Goal: Task Accomplishment & Management: Manage account settings

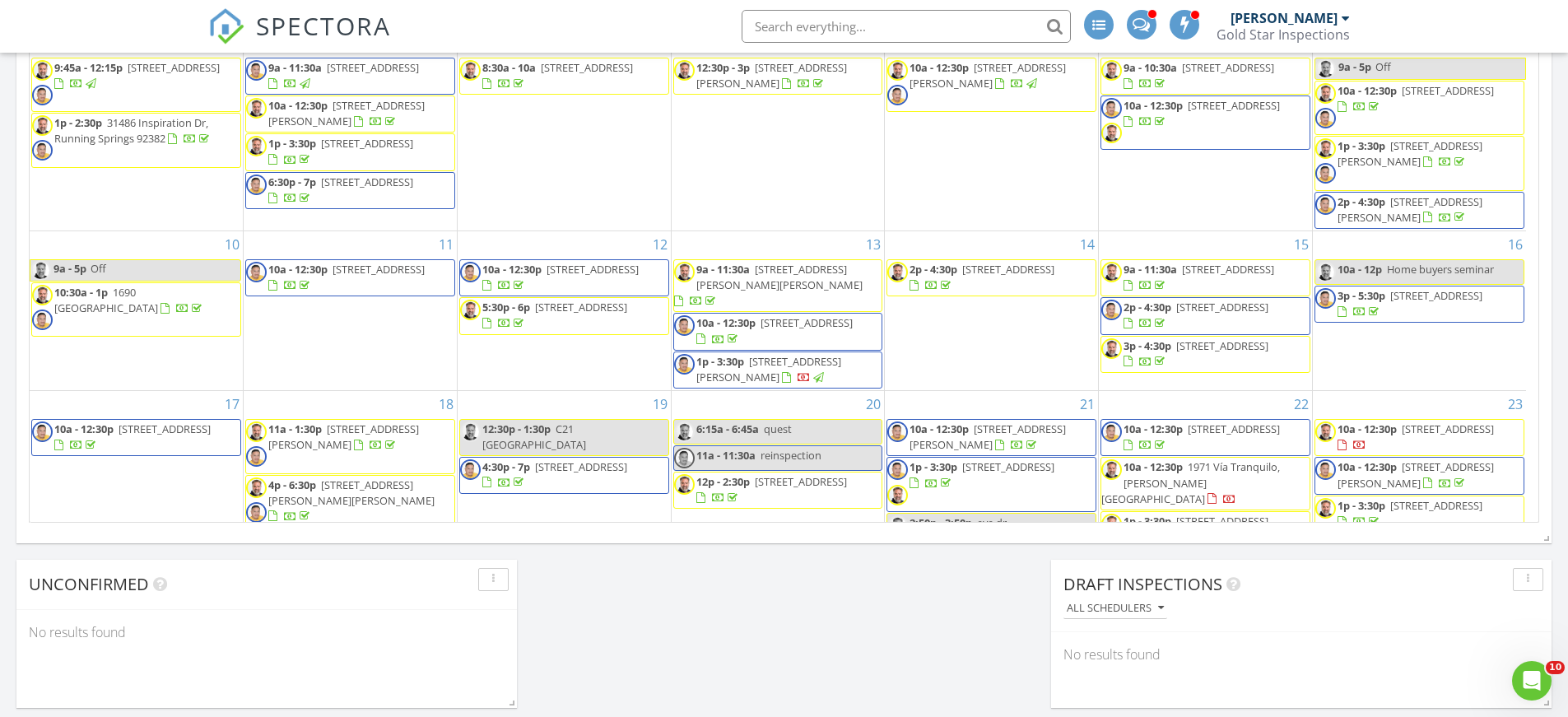
scroll to position [1523, 1594]
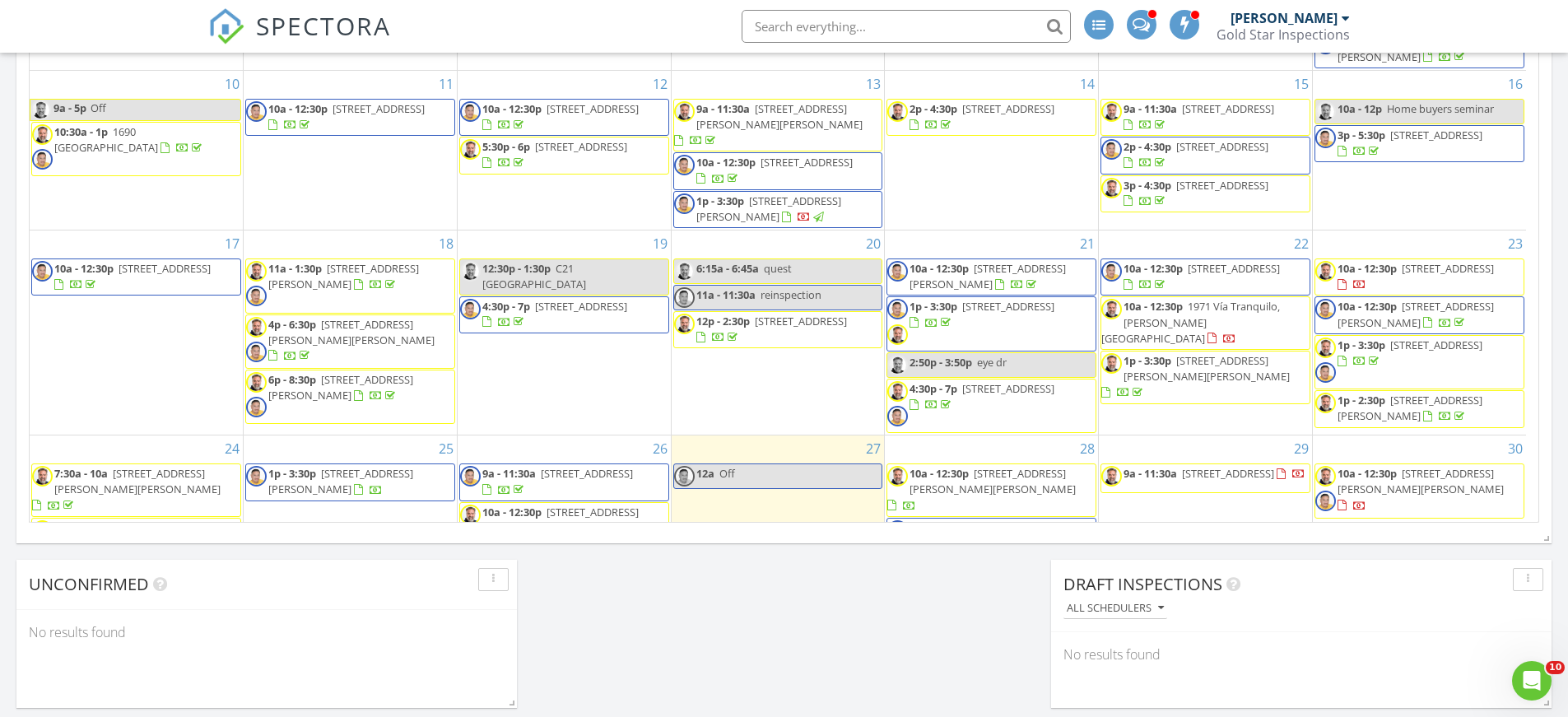
click at [788, 21] on input "text" at bounding box center [906, 26] width 330 height 33
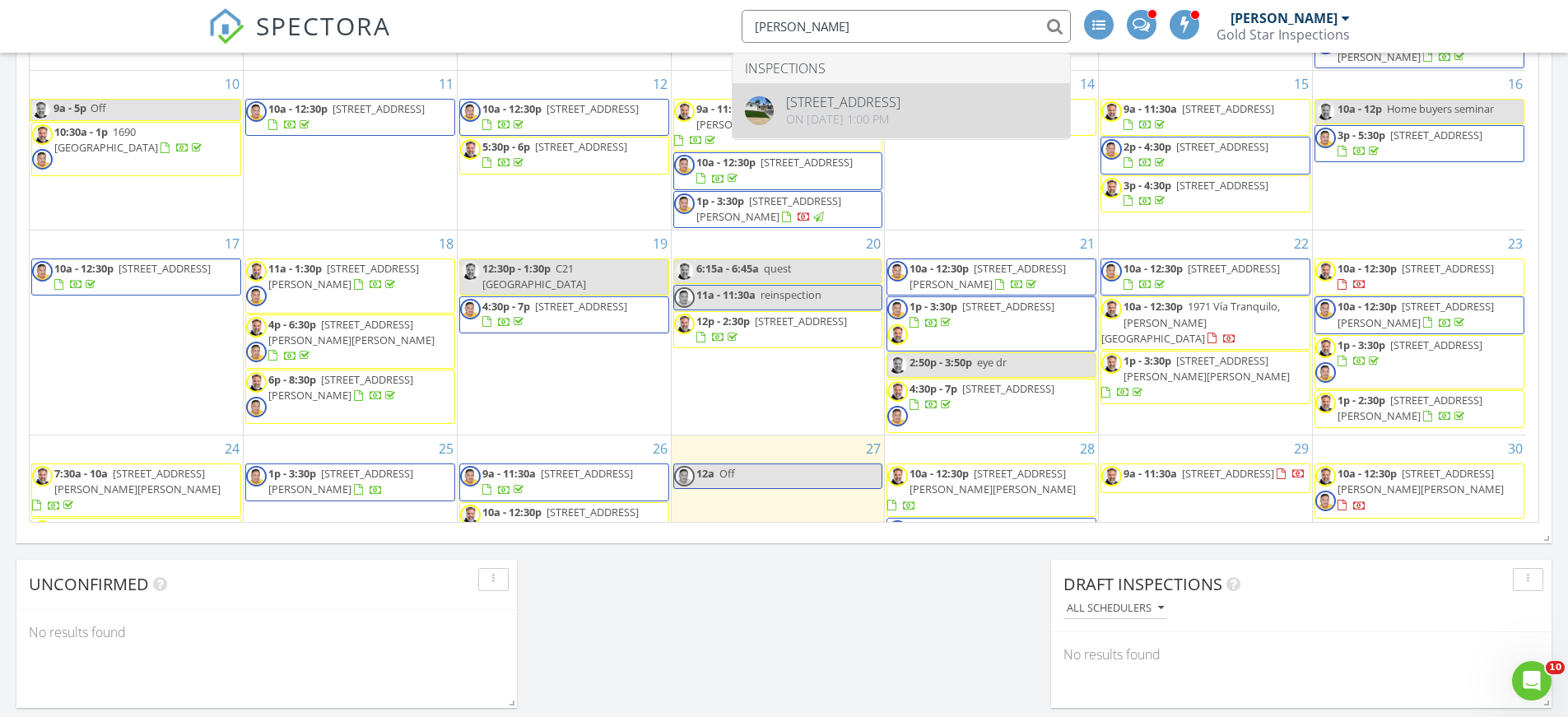
type input "elva garcia"
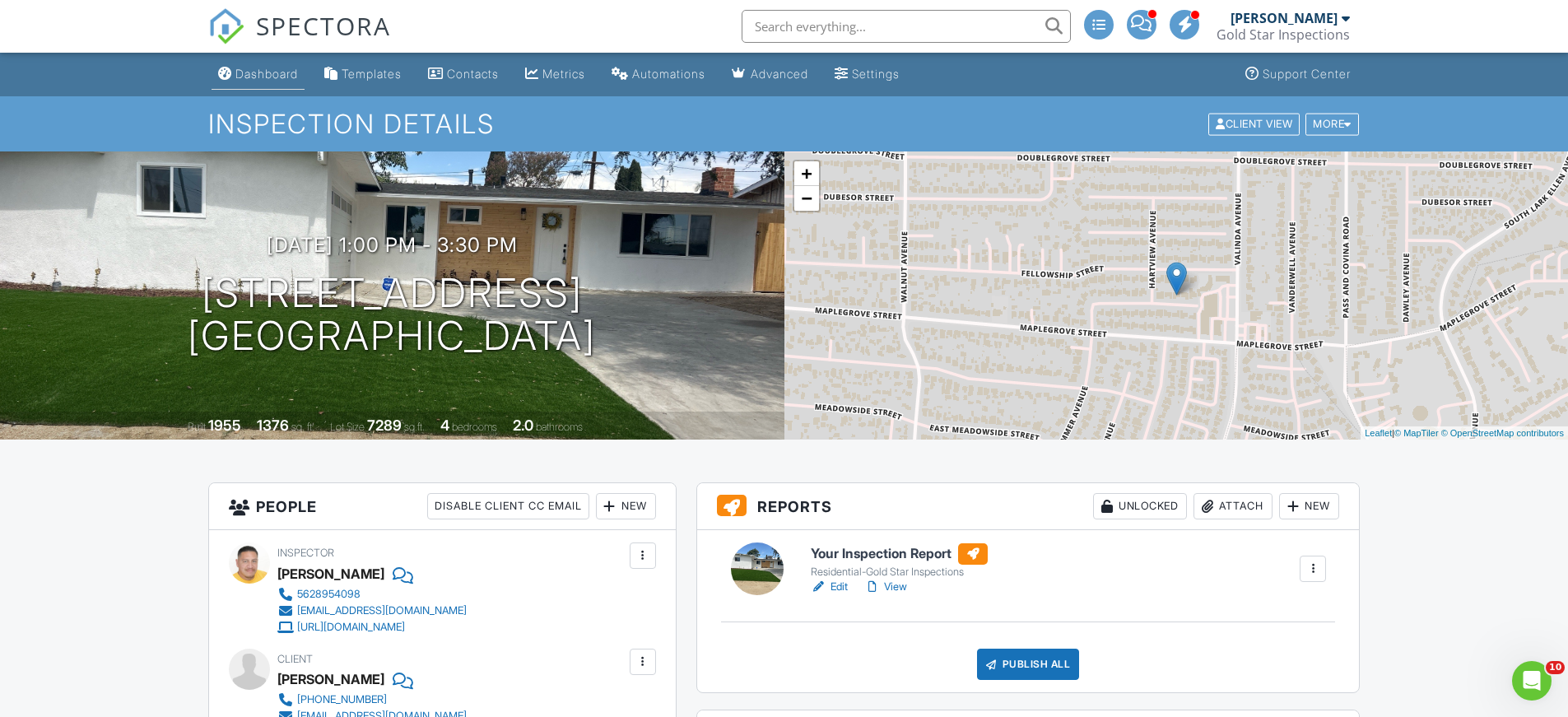
click at [273, 73] on div "Dashboard" at bounding box center [266, 73] width 62 height 14
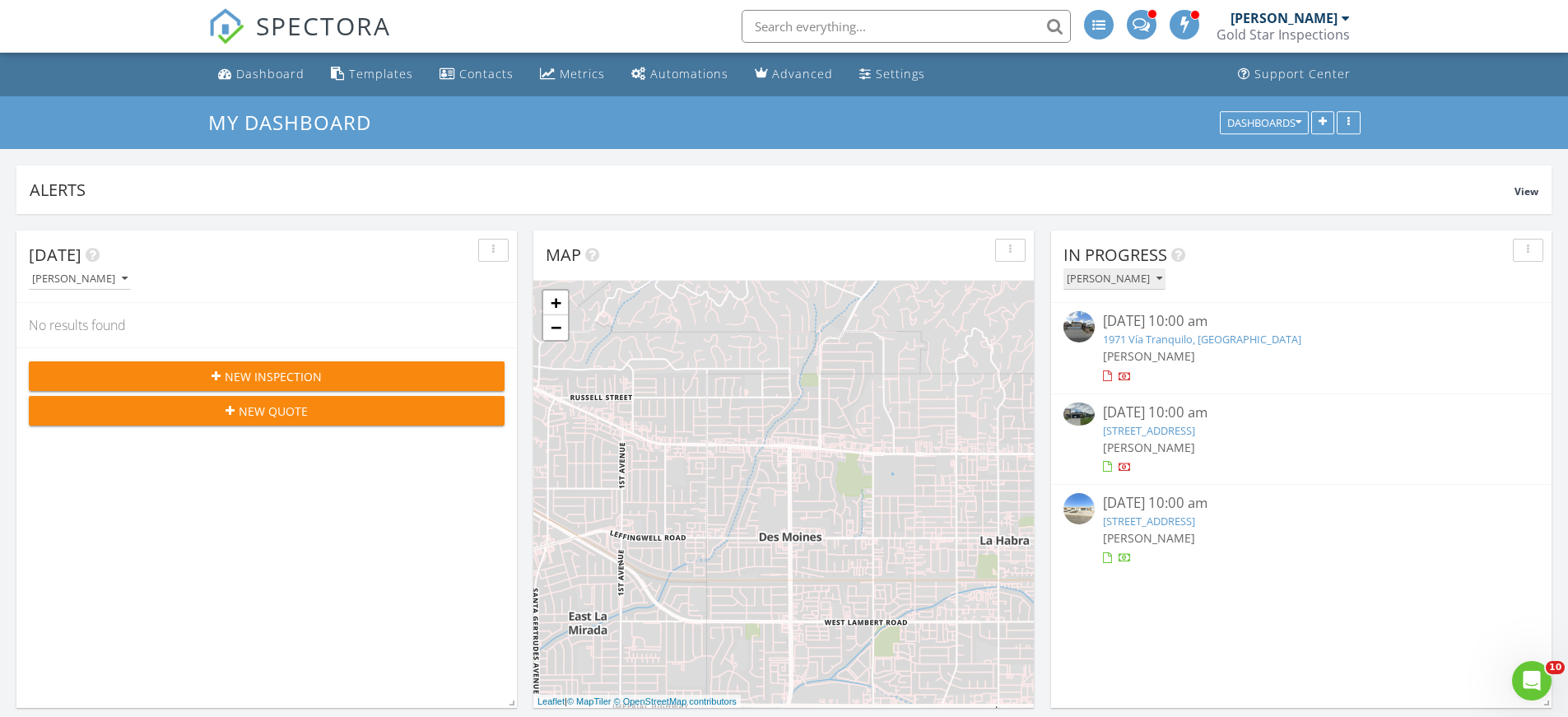
click at [1163, 277] on icon "button" at bounding box center [1159, 279] width 6 height 12
click at [1130, 318] on div "All Inspectors" at bounding box center [1128, 316] width 102 height 20
click at [1185, 341] on link "1971 Vía Tranquilo, Rowland Heights, CA 91748" at bounding box center [1202, 338] width 198 height 14
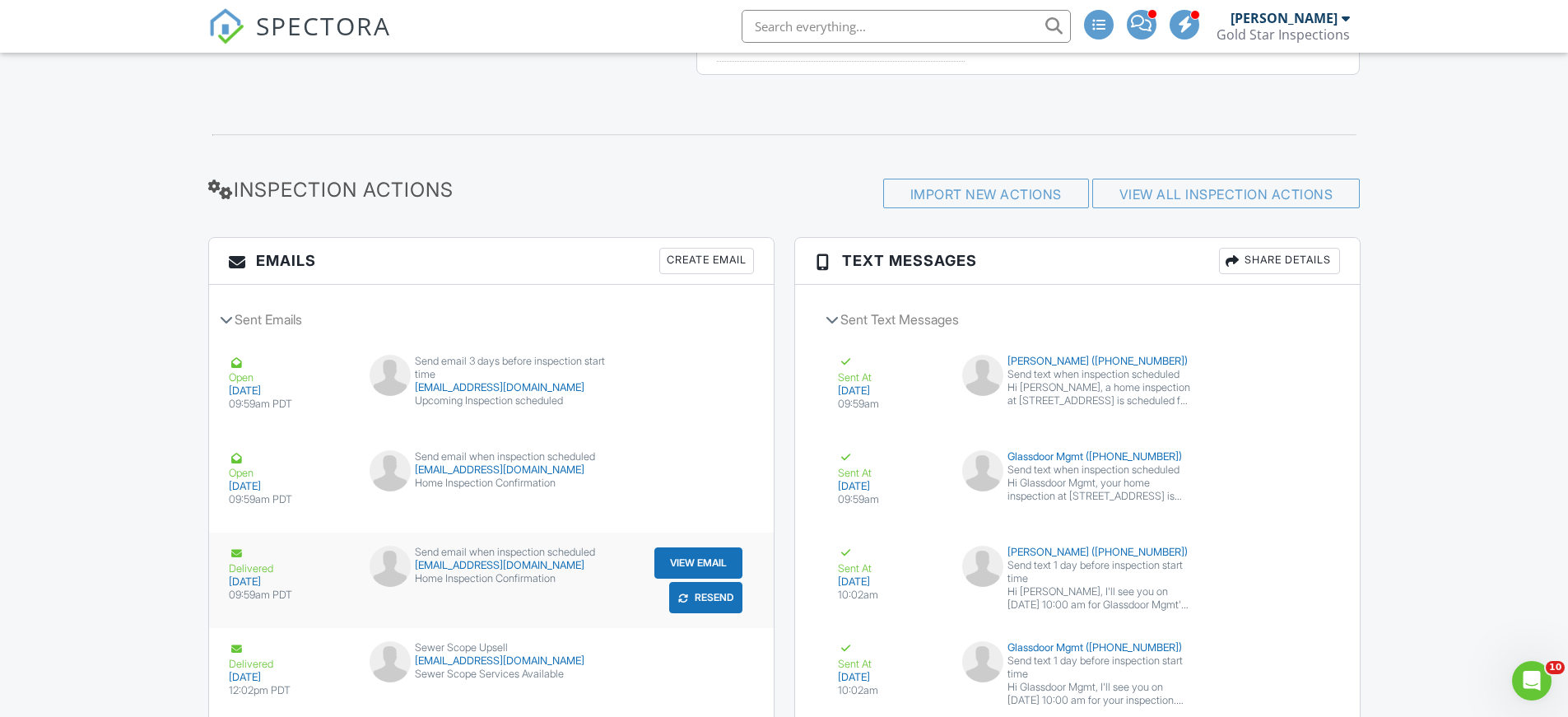
scroll to position [1810, 0]
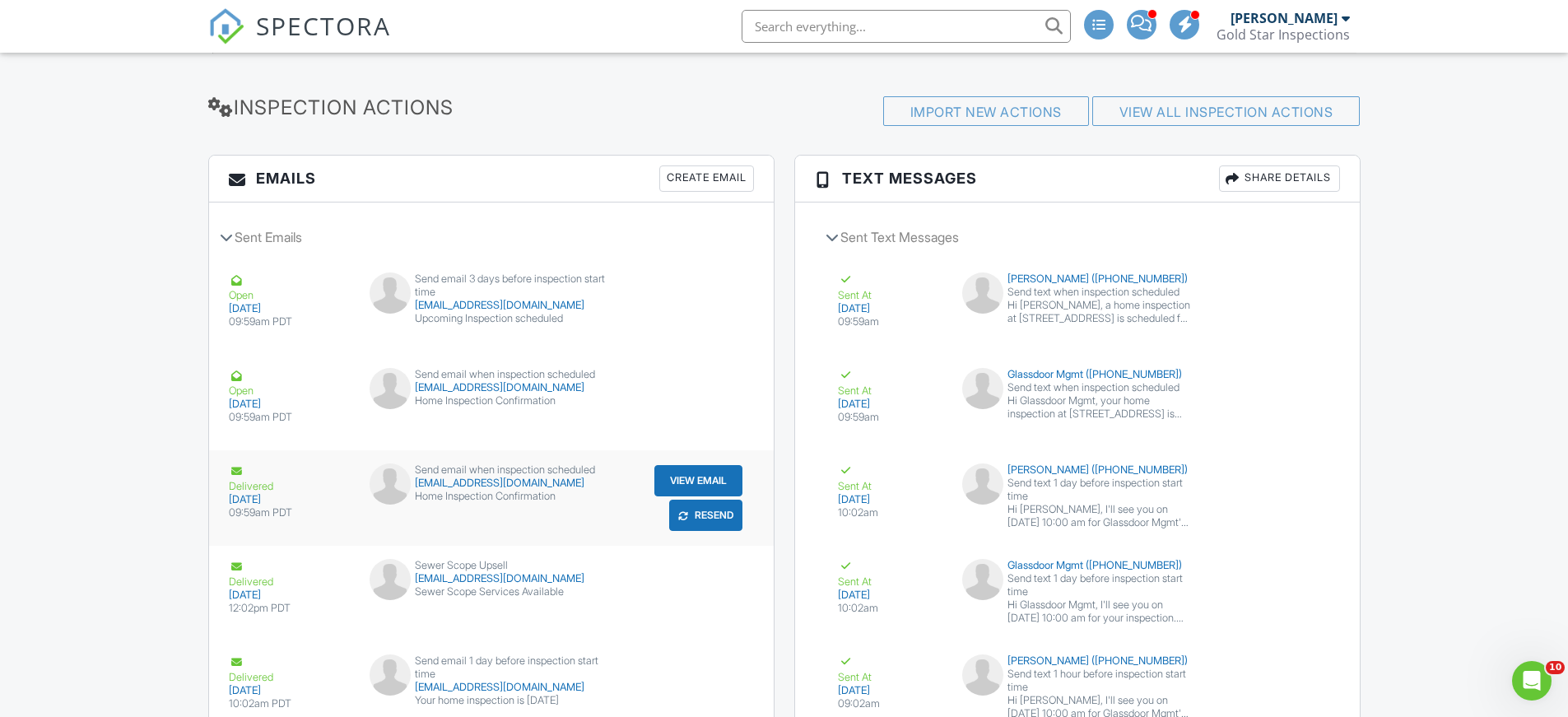
click at [702, 513] on button "Resend" at bounding box center [706, 515] width 73 height 32
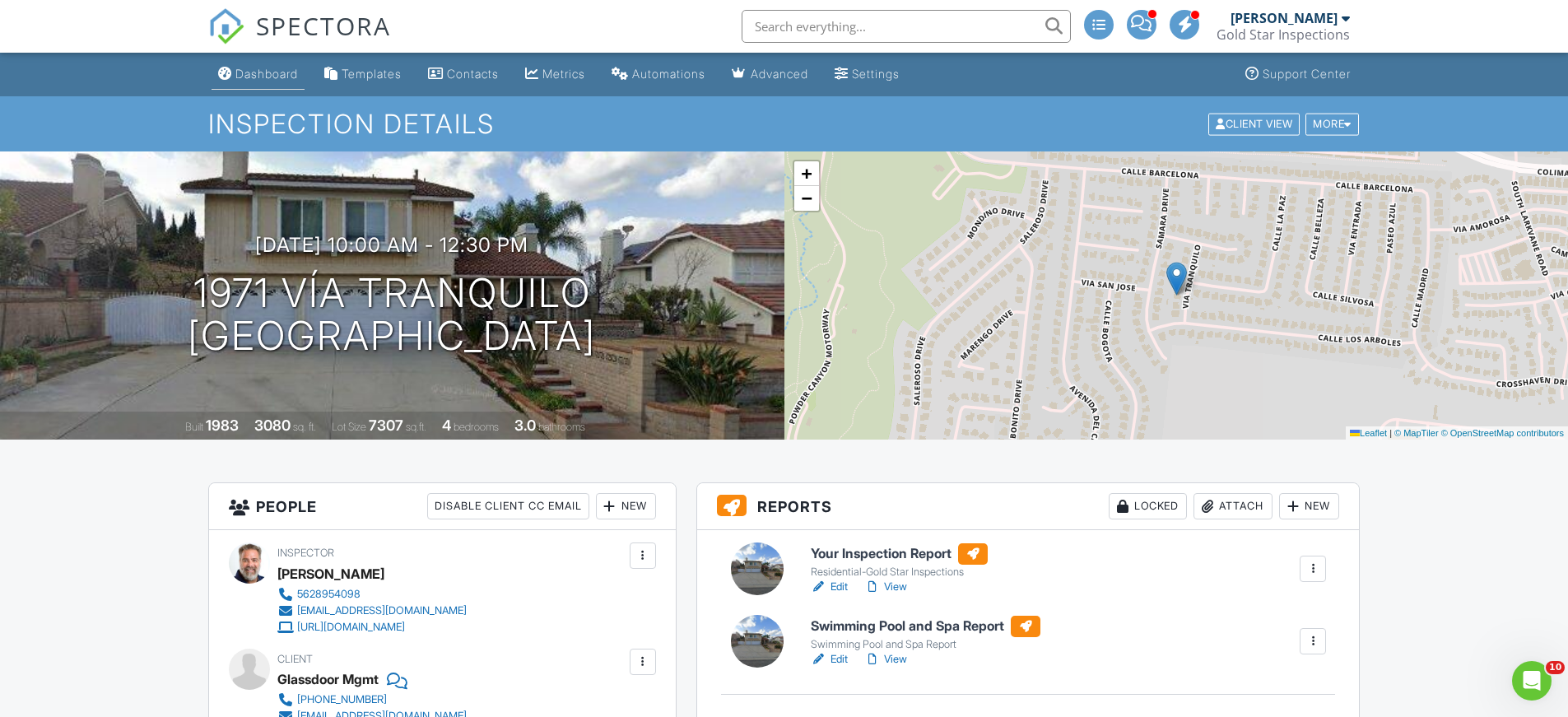
click at [271, 74] on div "Dashboard" at bounding box center [266, 73] width 62 height 14
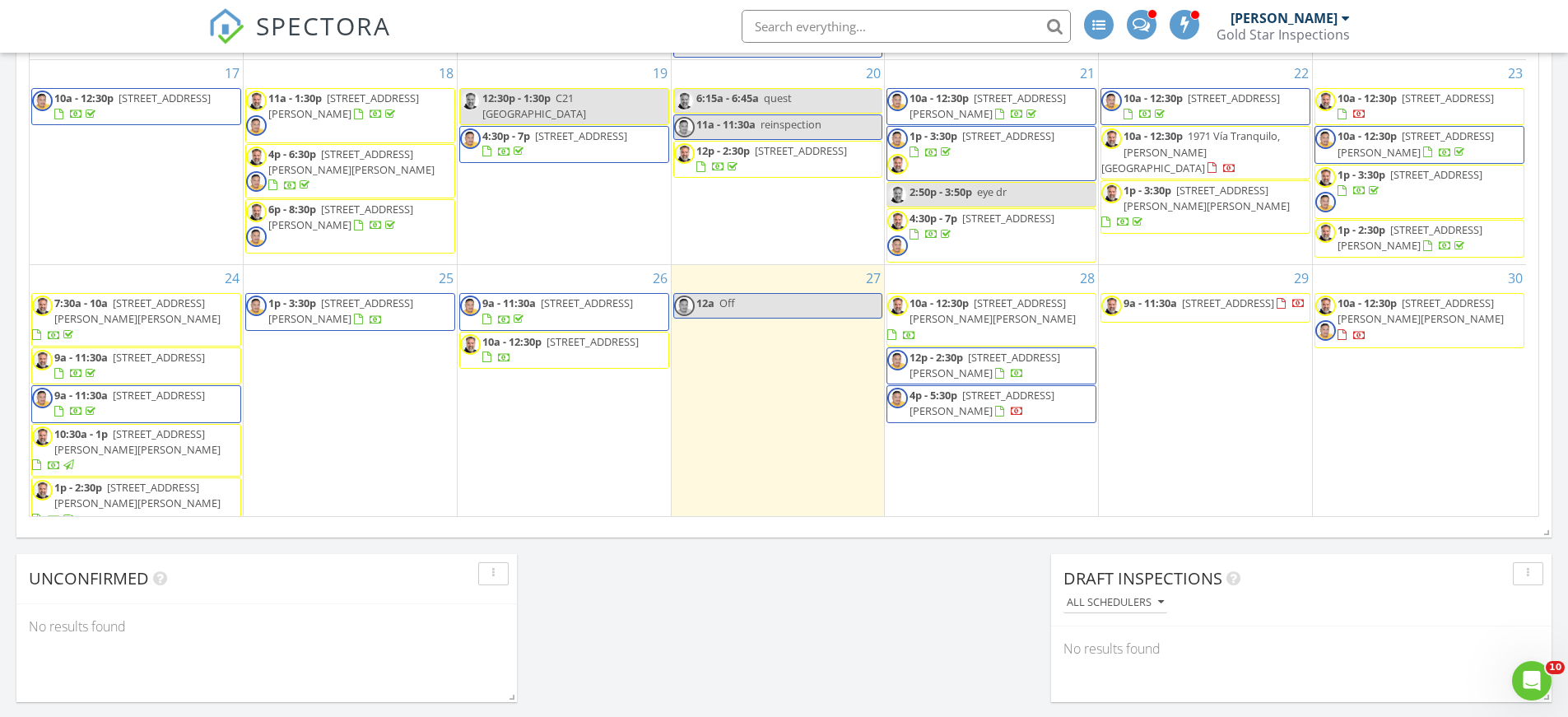
scroll to position [1057, 0]
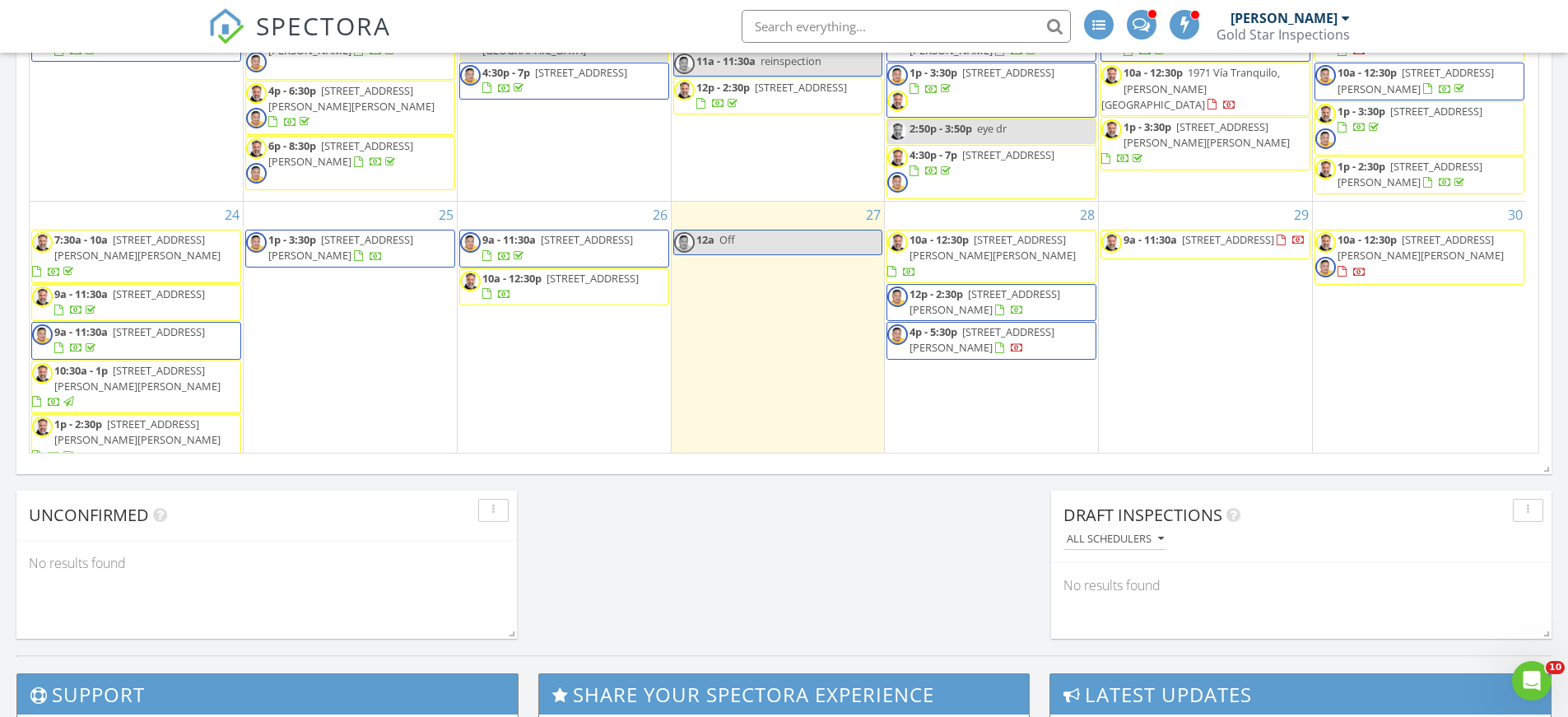
click at [1168, 280] on div "29 9a - 11:30a 3872 Oleander Dr E, Highland 92346" at bounding box center [1205, 335] width 213 height 267
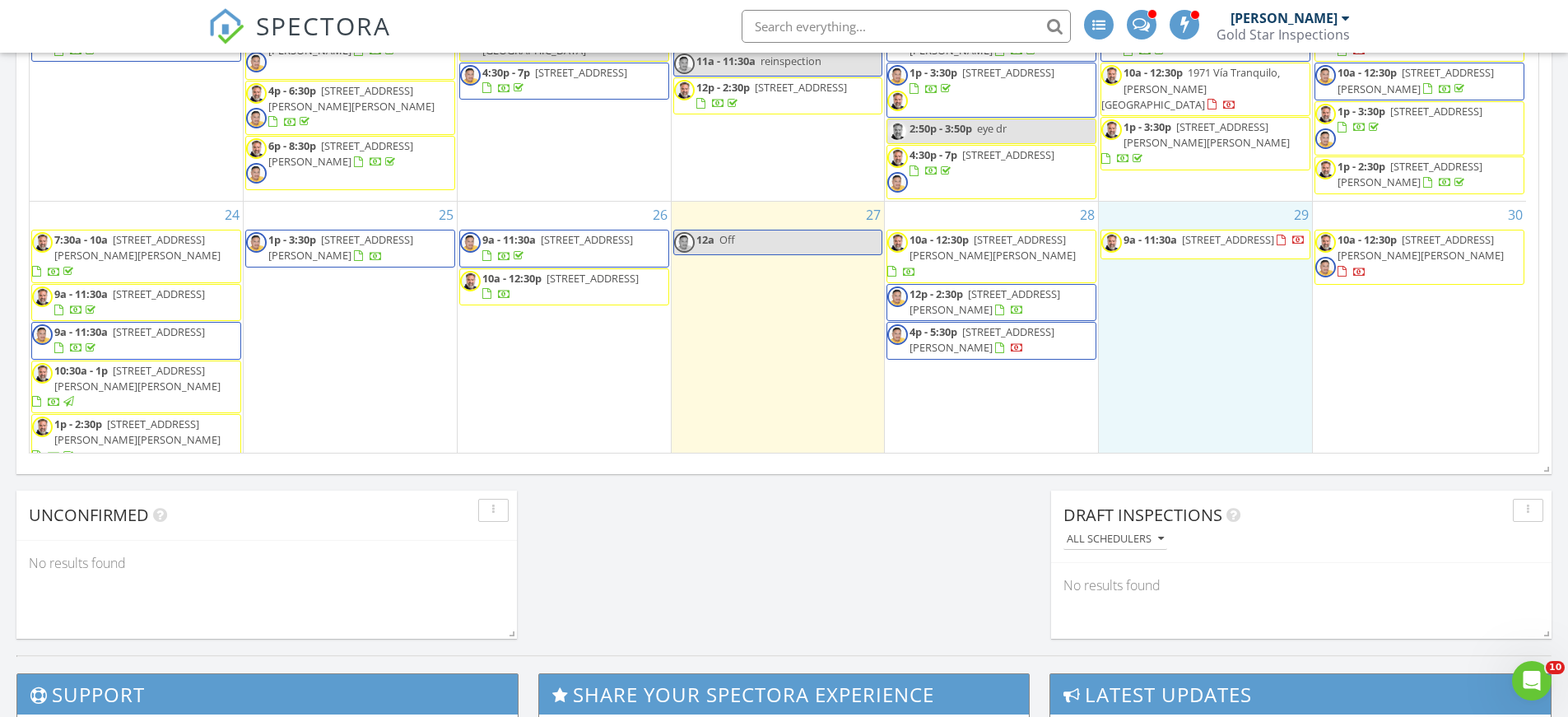
click at [370, 251] on div at bounding box center [376, 257] width 13 height 13
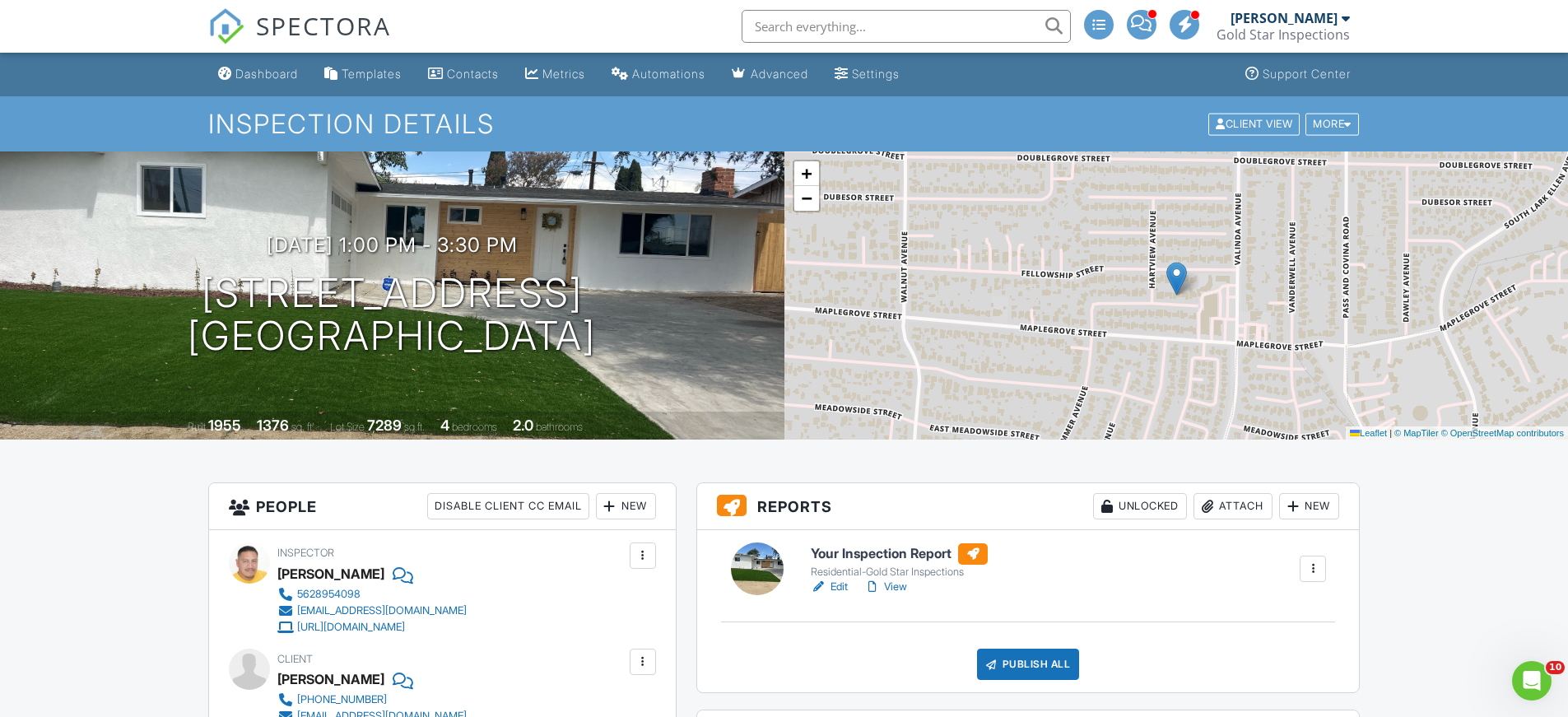
click at [895, 586] on link "View" at bounding box center [886, 586] width 43 height 16
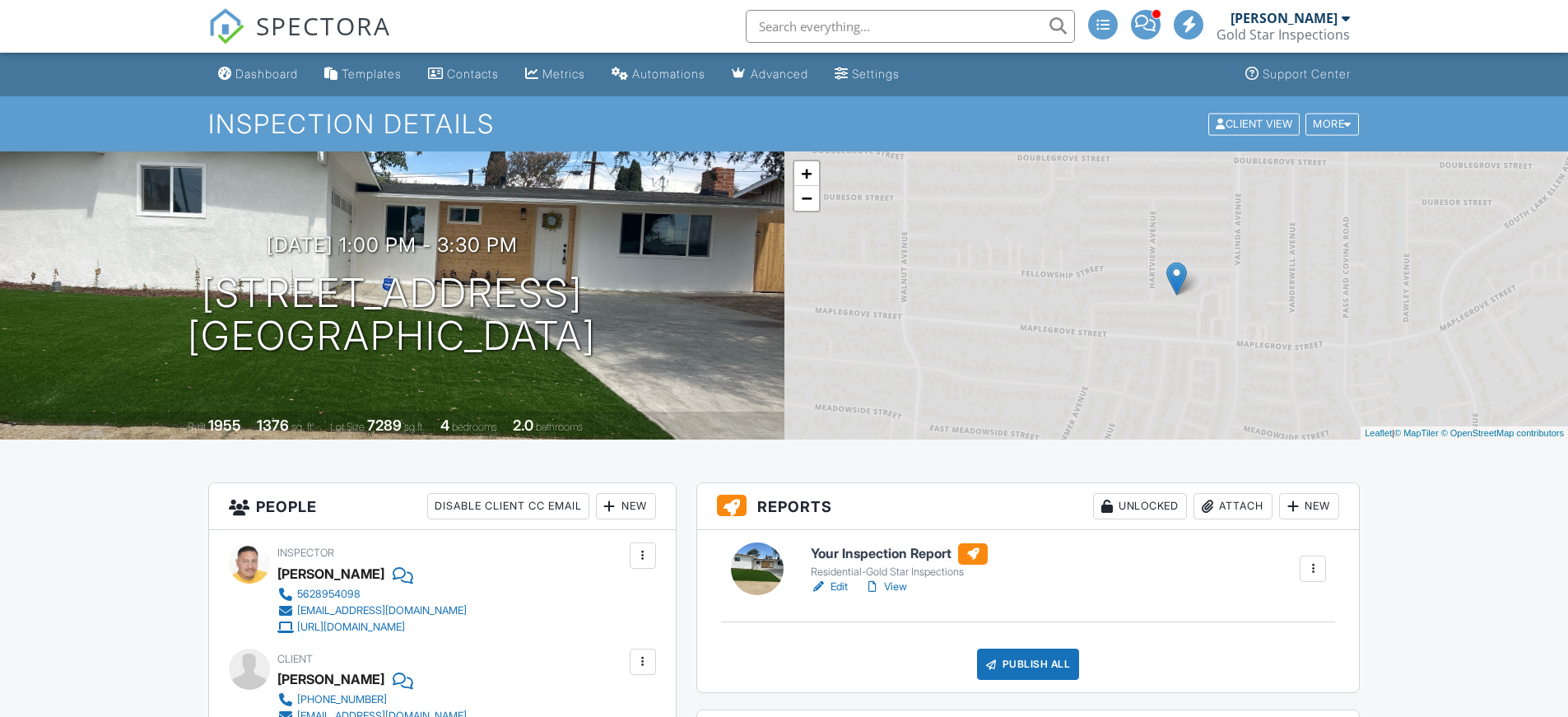
click at [1050, 666] on div "Publish All" at bounding box center [1028, 664] width 103 height 32
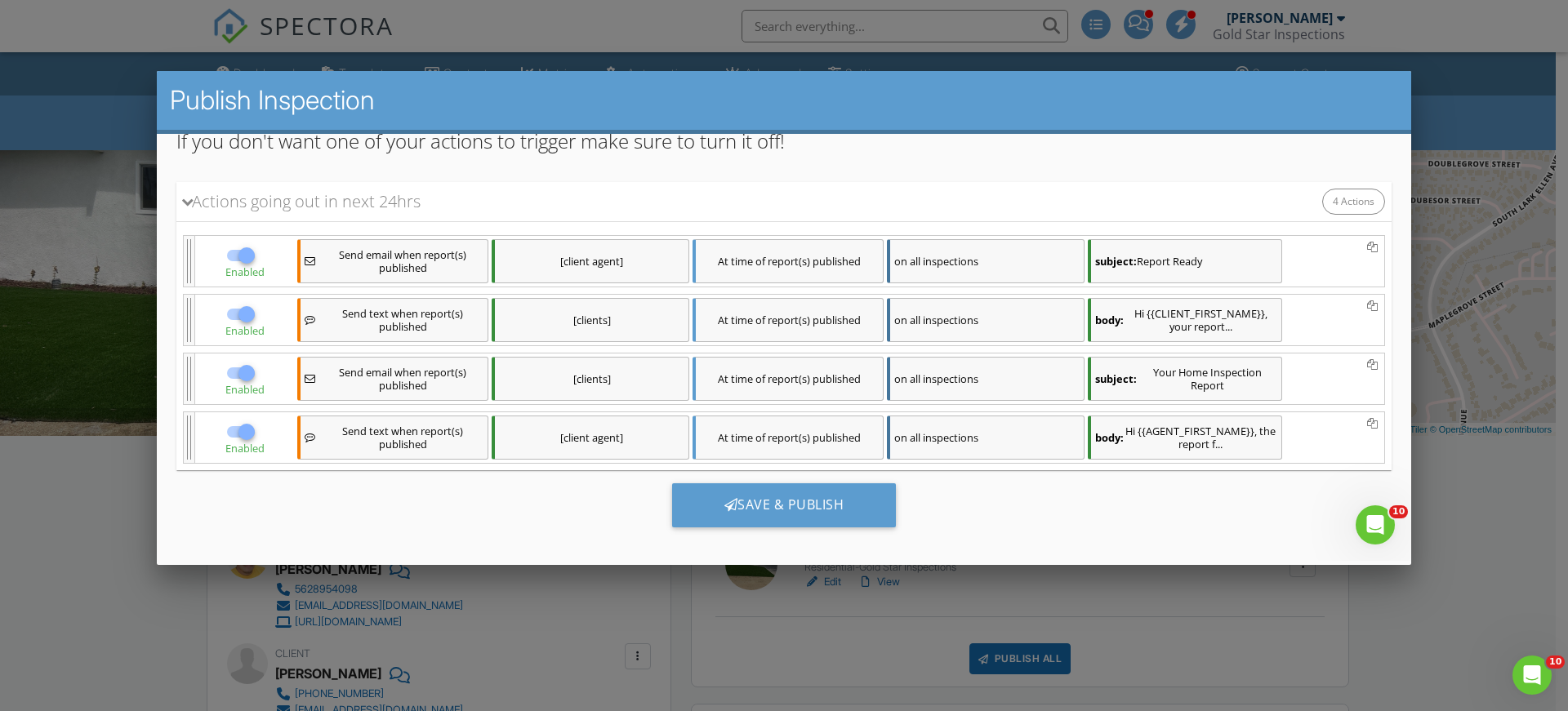
scroll to position [175, 0]
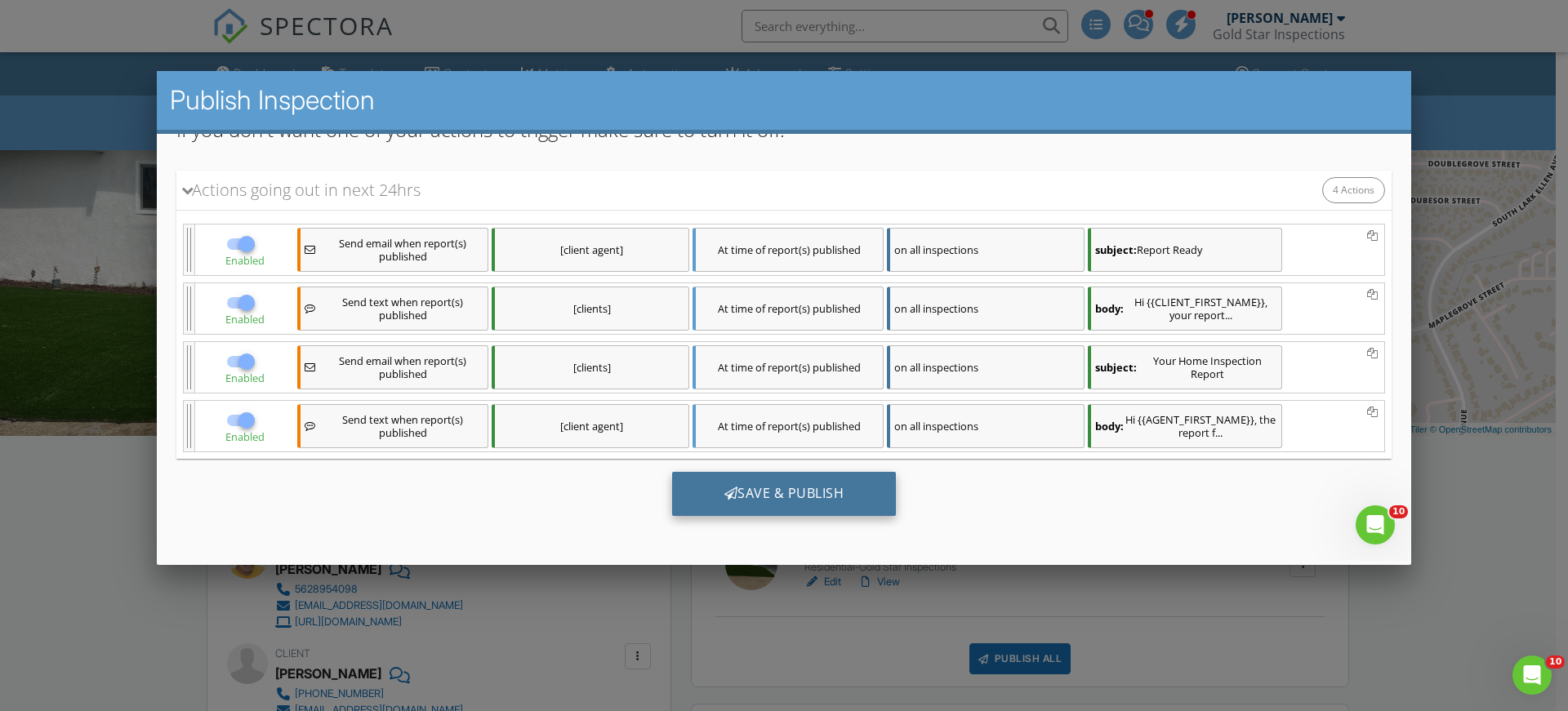
click at [792, 494] on div "Save & Publish" at bounding box center [784, 494] width 225 height 44
